Goal: Task Accomplishment & Management: Complete application form

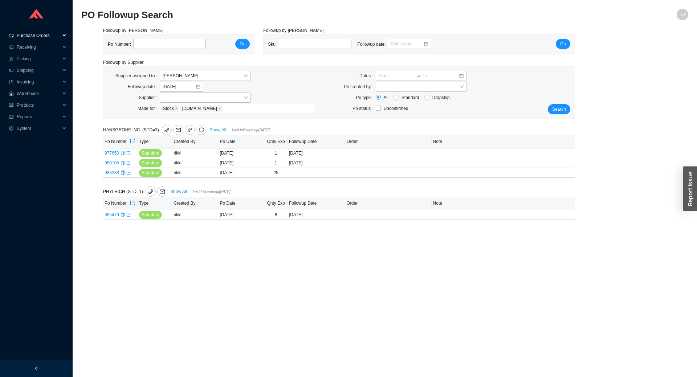
click at [32, 33] on span "Purchase Orders" at bounding box center [39, 36] width 44 height 12
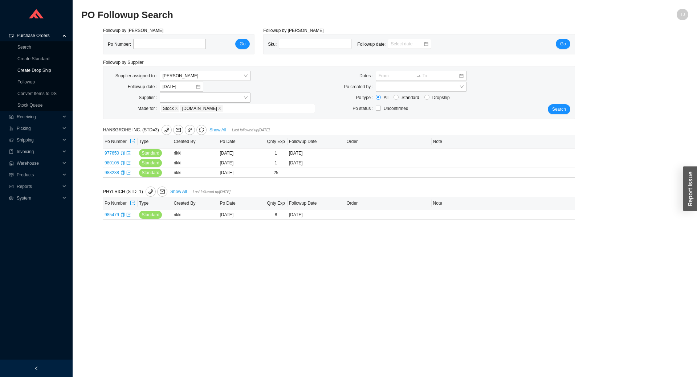
click at [29, 69] on link "Create Drop Ship" at bounding box center [34, 70] width 34 height 5
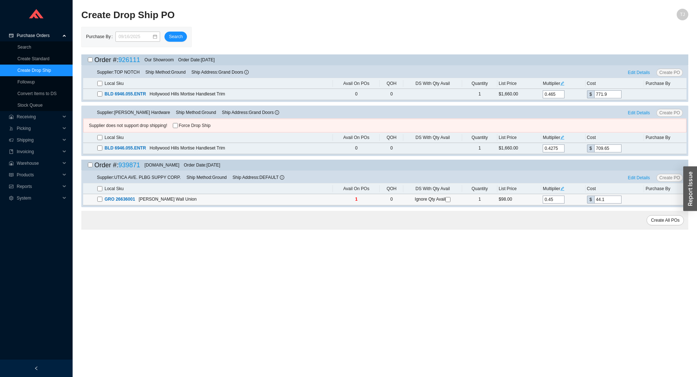
click at [97, 201] on input "checkbox" at bounding box center [99, 199] width 5 height 5
checkbox input "true"
click at [446, 201] on input "checkbox" at bounding box center [447, 199] width 5 height 5
checkbox input "true"
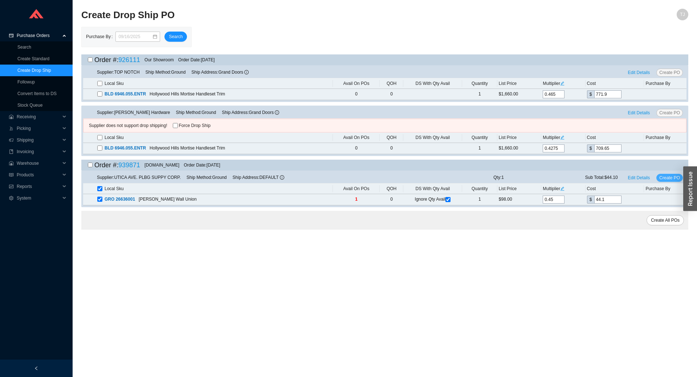
click at [662, 176] on span "Create PO" at bounding box center [669, 177] width 21 height 7
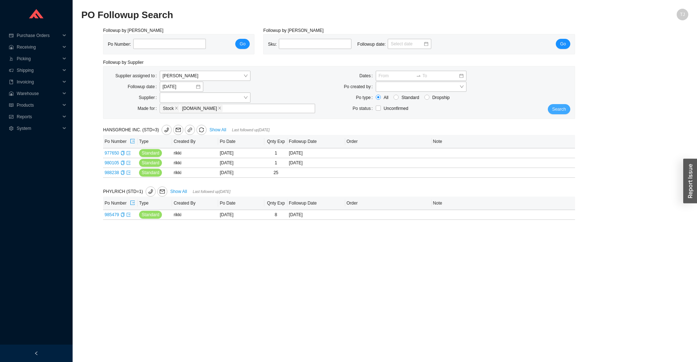
click at [555, 106] on button "Search" at bounding box center [558, 109] width 22 height 10
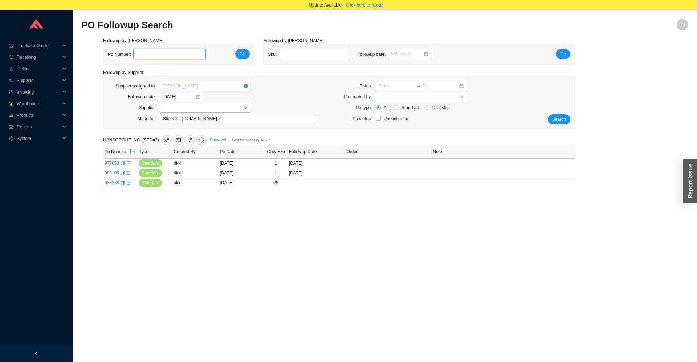
click at [188, 81] on div "[PERSON_NAME]" at bounding box center [205, 86] width 91 height 10
click at [188, 97] on div "Unassigned" at bounding box center [205, 99] width 85 height 7
click at [563, 119] on span "Search" at bounding box center [559, 119] width 14 height 7
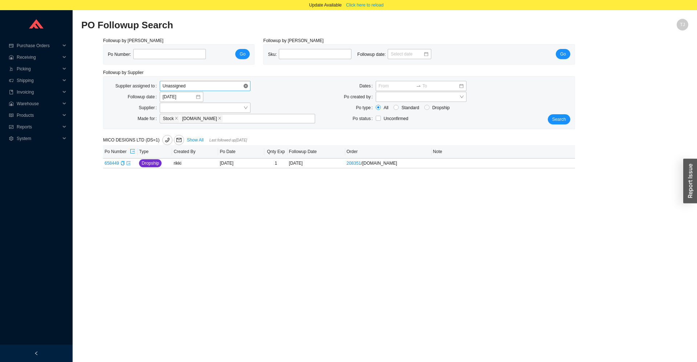
click at [196, 85] on span "Unassigned" at bounding box center [205, 85] width 85 height 9
click at [194, 136] on div "[PERSON_NAME]" at bounding box center [205, 140] width 91 height 10
click at [548, 122] on div "Search" at bounding box center [554, 103] width 39 height 44
click at [576, 120] on div "Followup by PO Po Number: Go Followup by Sku Sku: Followup date: Go Followup by…" at bounding box center [384, 107] width 607 height 140
click at [565, 118] on span "Search" at bounding box center [559, 119] width 14 height 7
